Goal: Use online tool/utility: Utilize a website feature to perform a specific function

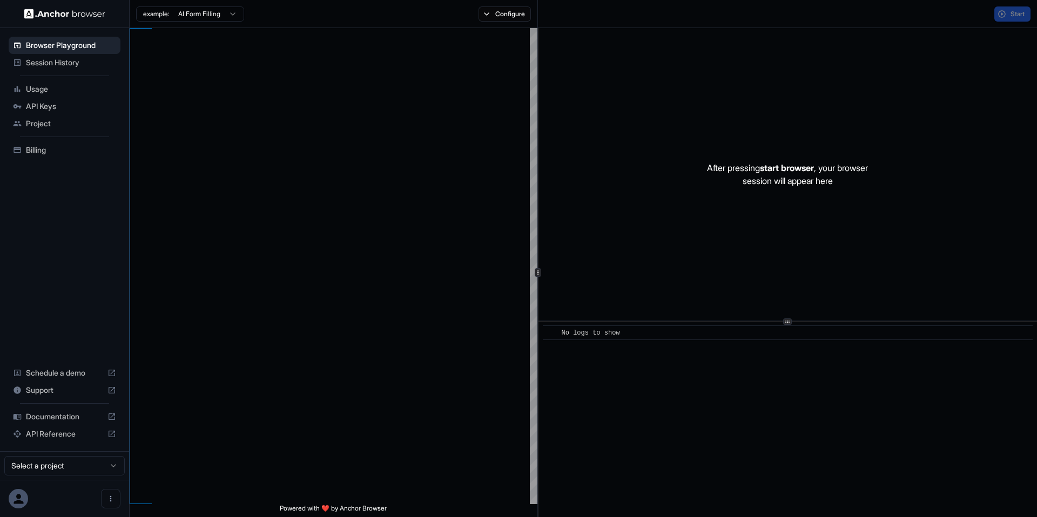
type textarea "**********"
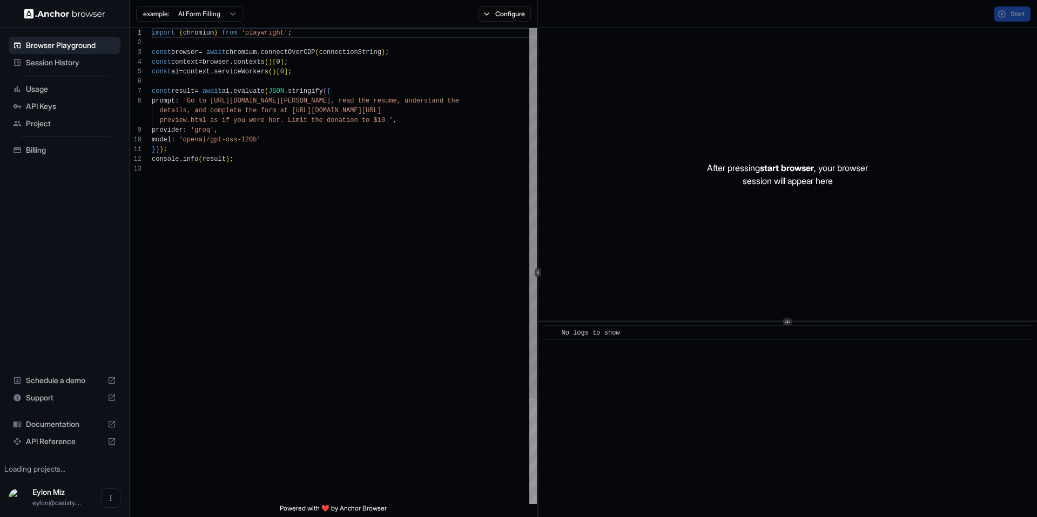
scroll to position [78, 0]
click at [1013, 10] on span "Start" at bounding box center [1018, 14] width 15 height 9
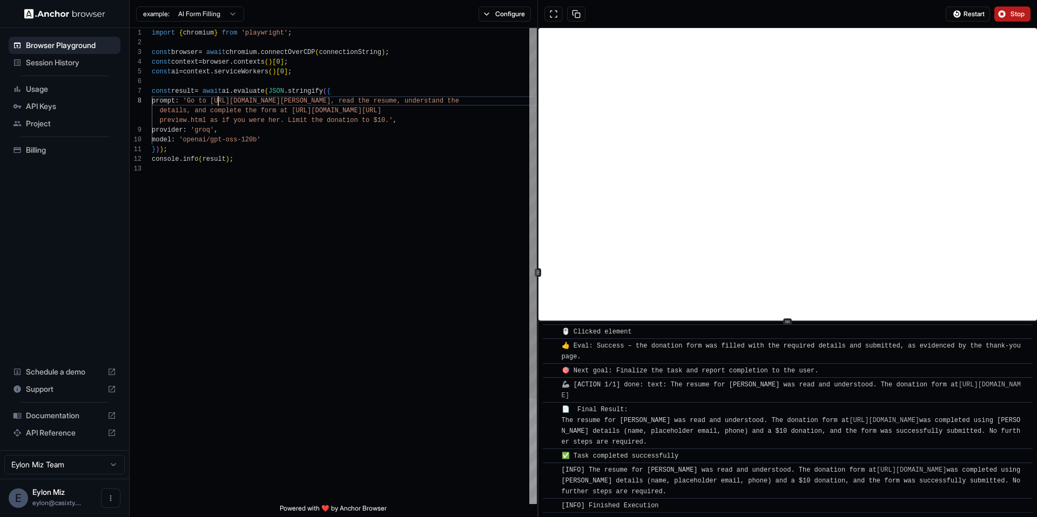
scroll to position [68, 0]
drag, startPoint x: 217, startPoint y: 101, endPoint x: 369, endPoint y: 102, distance: 152.9
click at [369, 102] on div "import { chromium } from 'playwright' ; const browser = await chromium . connec…" at bounding box center [344, 334] width 385 height 613
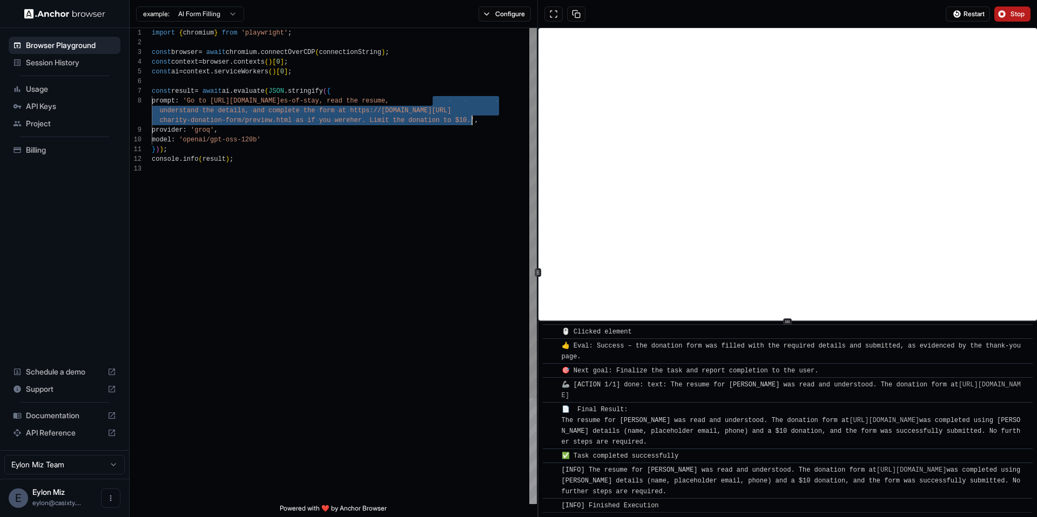
drag, startPoint x: 433, startPoint y: 100, endPoint x: 474, endPoint y: 122, distance: 46.6
click at [474, 122] on div "import { chromium } from 'playwright' ; const browser = await chromium . connec…" at bounding box center [344, 334] width 385 height 613
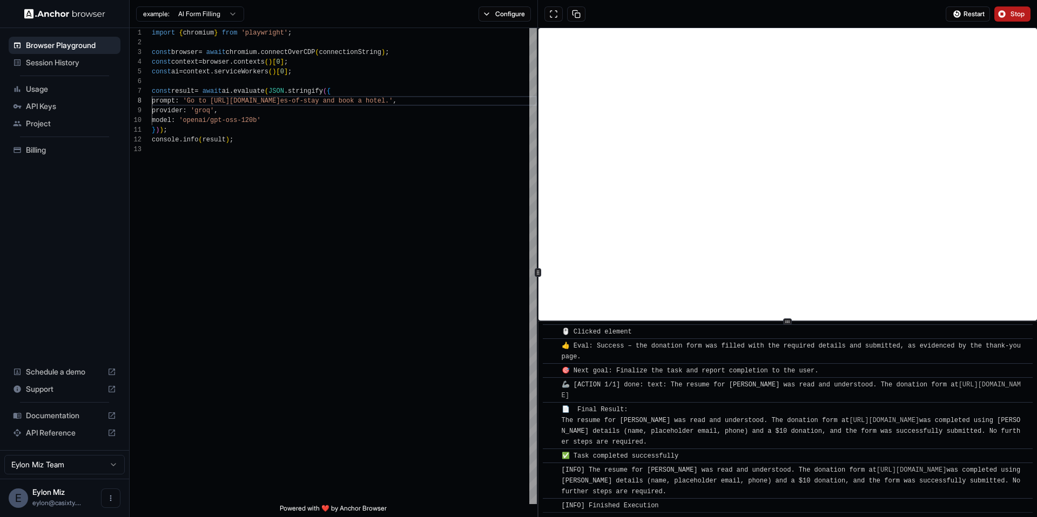
click at [1016, 15] on span "Stop" at bounding box center [1018, 14] width 15 height 9
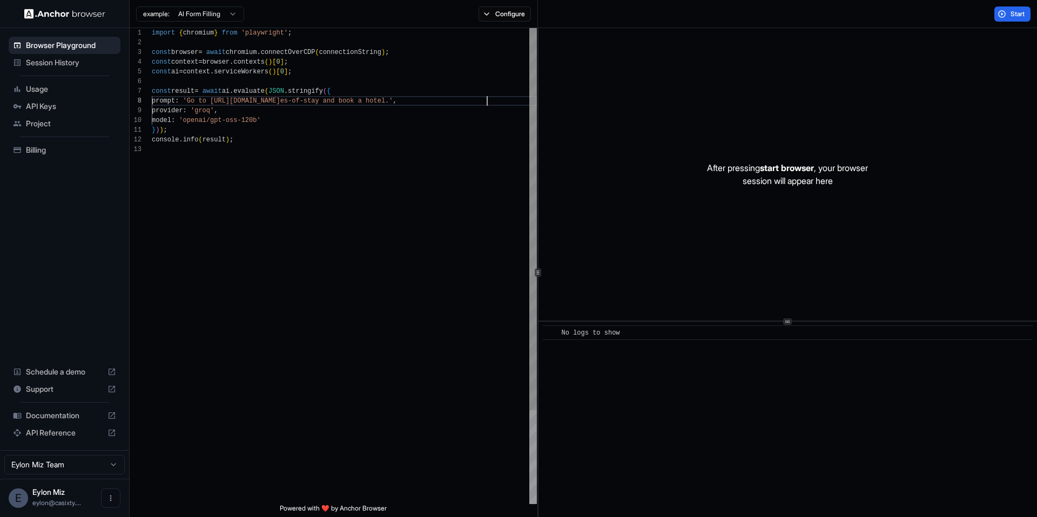
click at [488, 104] on div "import { chromium } from 'playwright' ; const browser = await chromium . connec…" at bounding box center [344, 324] width 385 height 593
click at [1007, 17] on button "Start" at bounding box center [1012, 13] width 36 height 15
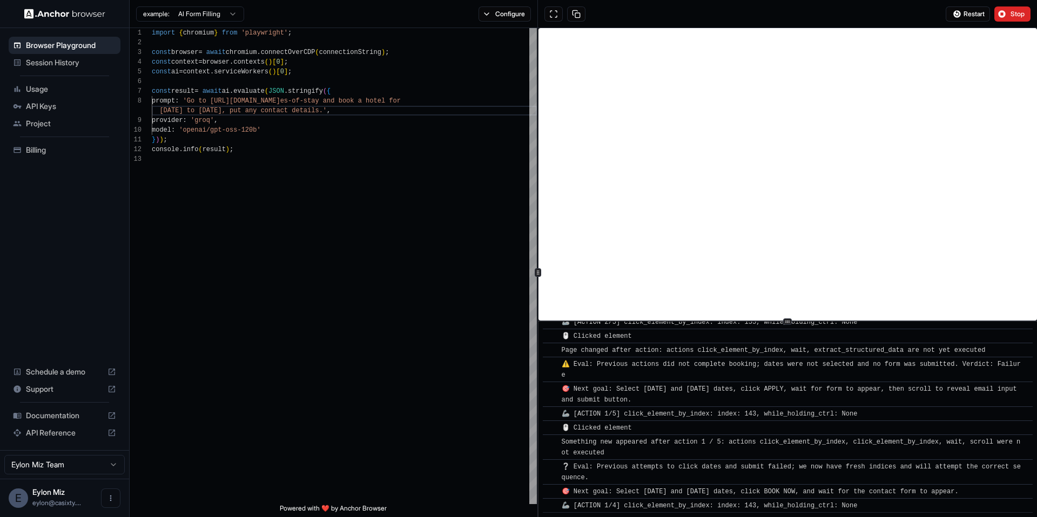
scroll to position [3182, 0]
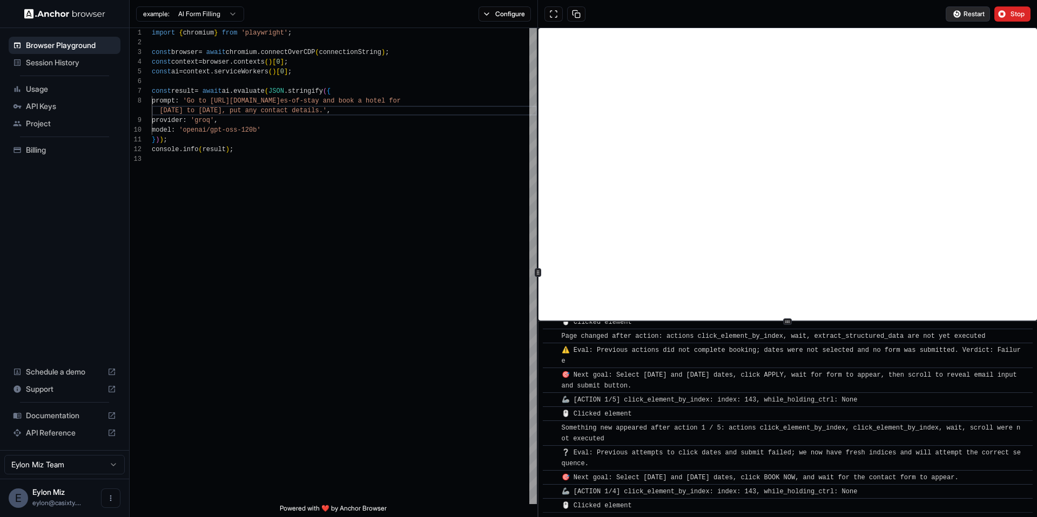
click at [964, 16] on span "Restart" at bounding box center [974, 14] width 21 height 9
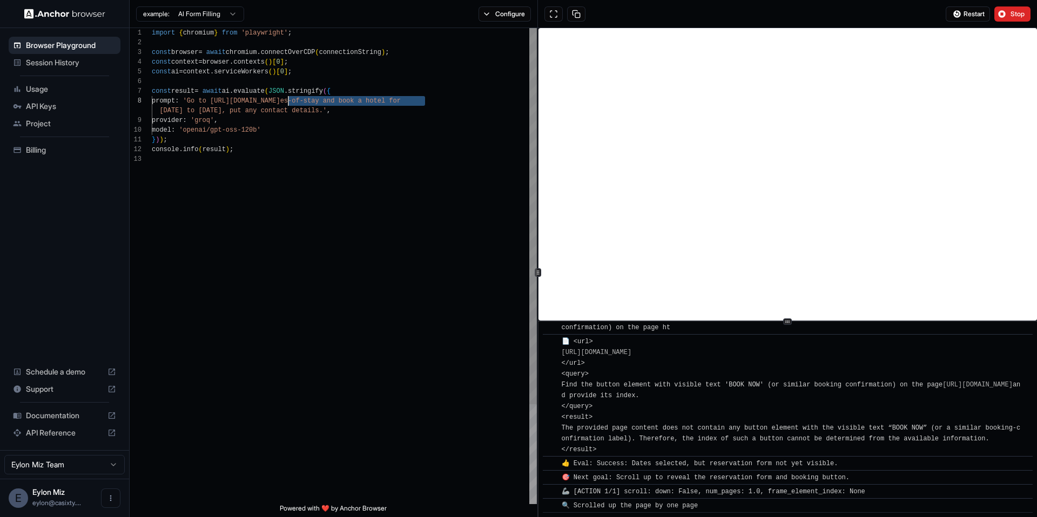
scroll to position [68, 0]
drag, startPoint x: 425, startPoint y: 102, endPoint x: 218, endPoint y: 101, distance: 207.4
click at [218, 101] on div "import { chromium } from 'playwright' ; const browser = await chromium . connec…" at bounding box center [344, 329] width 385 height 603
type textarea "**********"
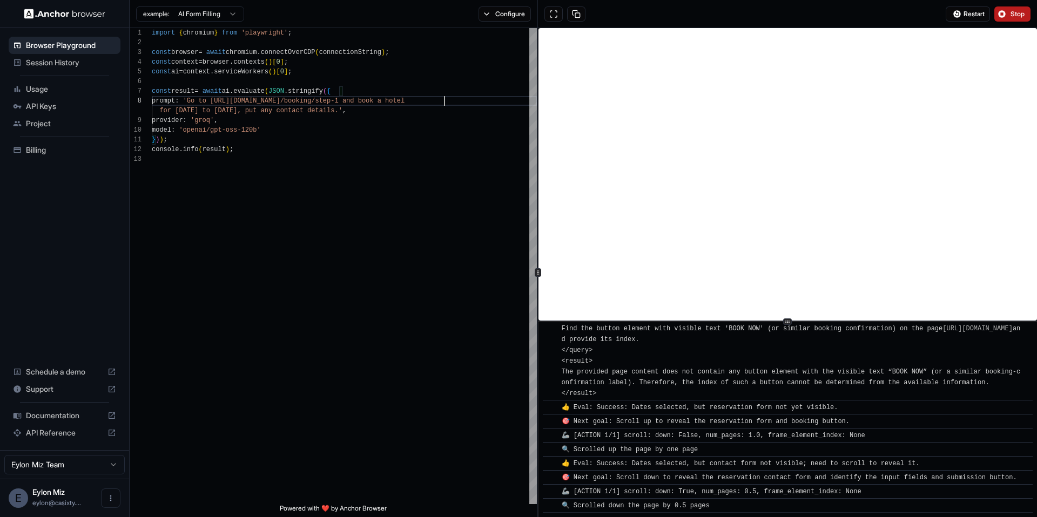
click at [1004, 10] on button "Stop" at bounding box center [1012, 13] width 36 height 15
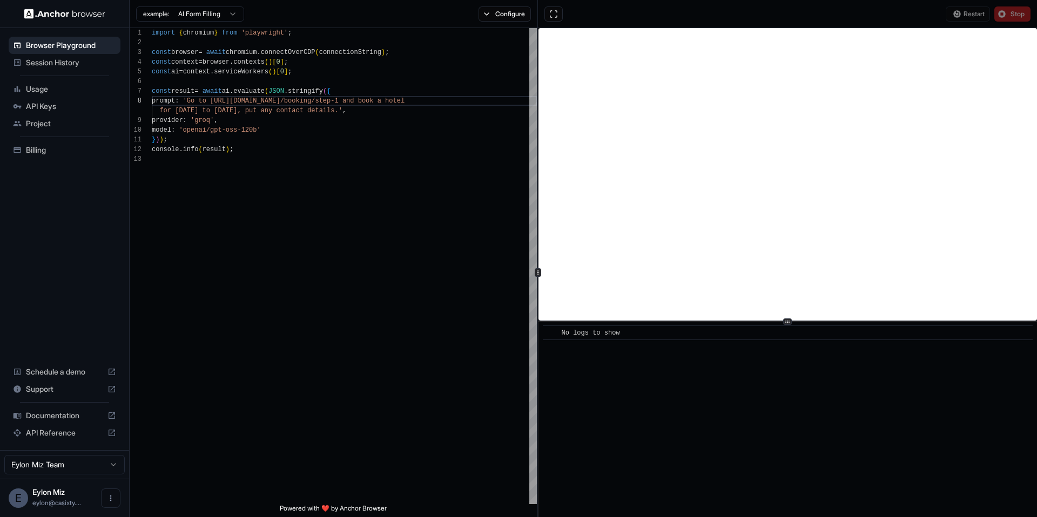
scroll to position [0, 0]
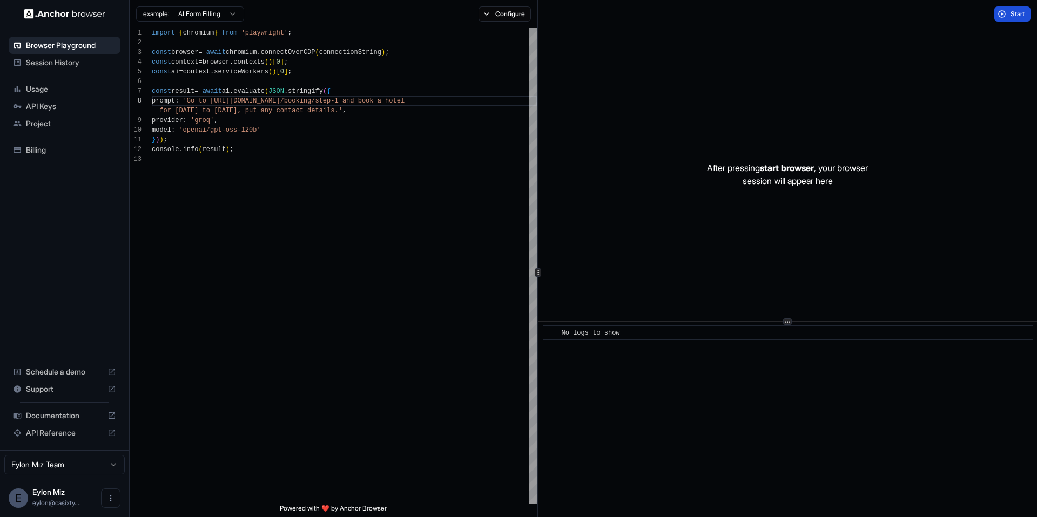
click at [1011, 17] on span "Start" at bounding box center [1018, 14] width 15 height 9
click at [1013, 11] on span "Start" at bounding box center [1018, 14] width 15 height 9
click at [401, 140] on div "import { chromium } from 'playwright' ; const browser = await chromium . connec…" at bounding box center [344, 334] width 385 height 613
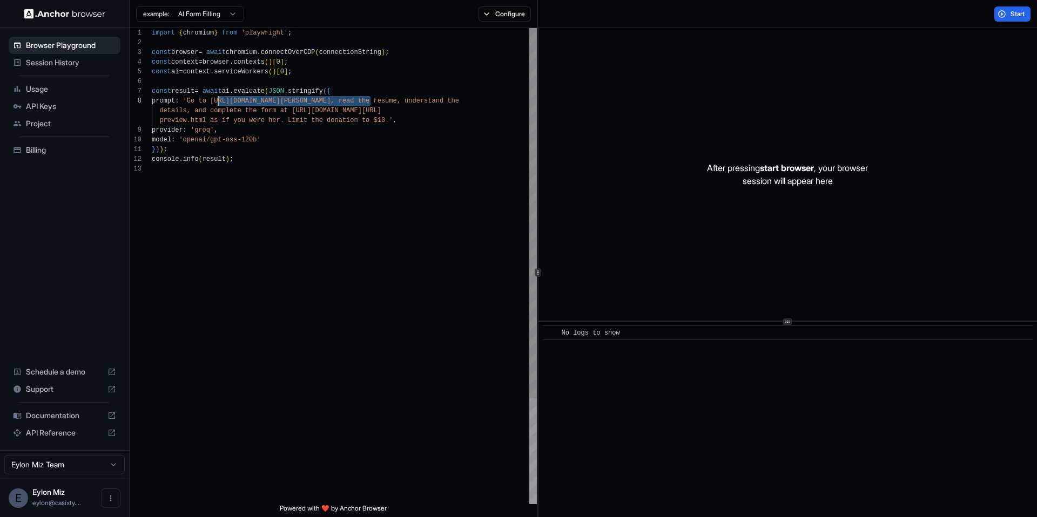
drag, startPoint x: 369, startPoint y: 103, endPoint x: 216, endPoint y: 102, distance: 153.4
click at [216, 102] on div "import { chromium } from 'playwright' ; const browser = await chromium . connec…" at bounding box center [344, 334] width 385 height 613
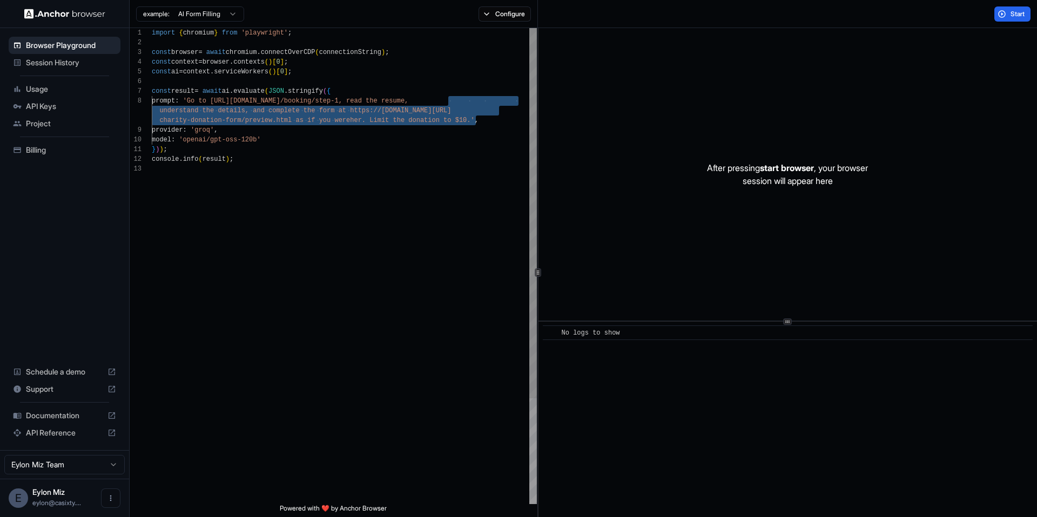
drag, startPoint x: 449, startPoint y: 102, endPoint x: 475, endPoint y: 120, distance: 31.8
click at [475, 120] on div "import { chromium } from 'playwright' ; const browser = await chromium . connec…" at bounding box center [344, 334] width 385 height 613
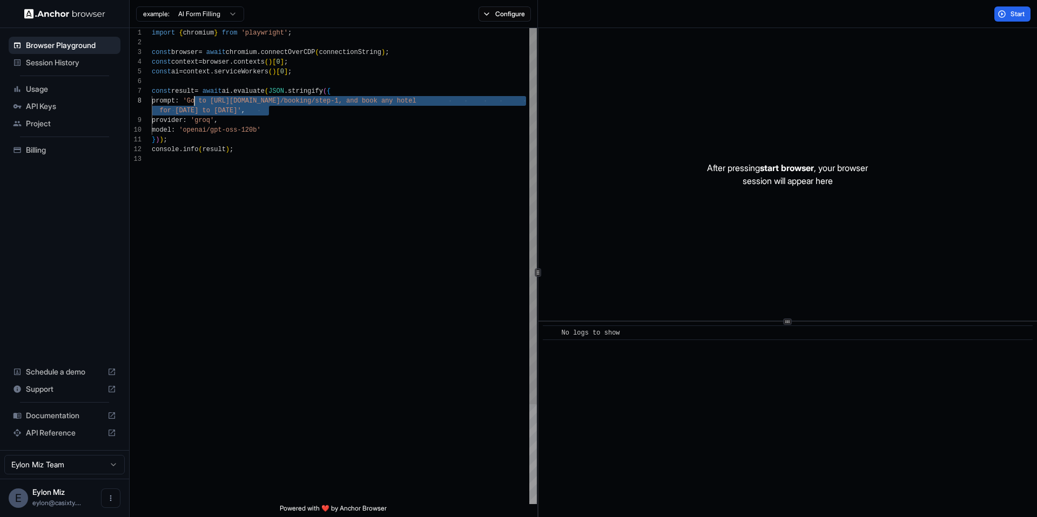
drag, startPoint x: 270, startPoint y: 111, endPoint x: 194, endPoint y: 103, distance: 75.5
click at [194, 103] on div "import { chromium } from 'playwright' ; const browser = await chromium . connec…" at bounding box center [344, 329] width 385 height 603
type textarea "**********"
click at [1012, 17] on span "Start" at bounding box center [1018, 14] width 15 height 9
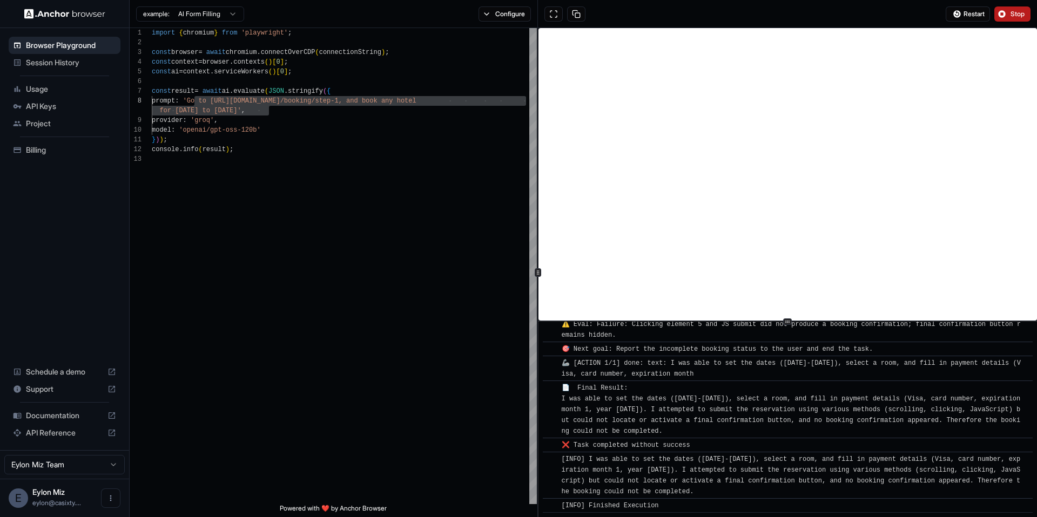
scroll to position [0, 0]
